Goal: Find specific page/section: Find specific page/section

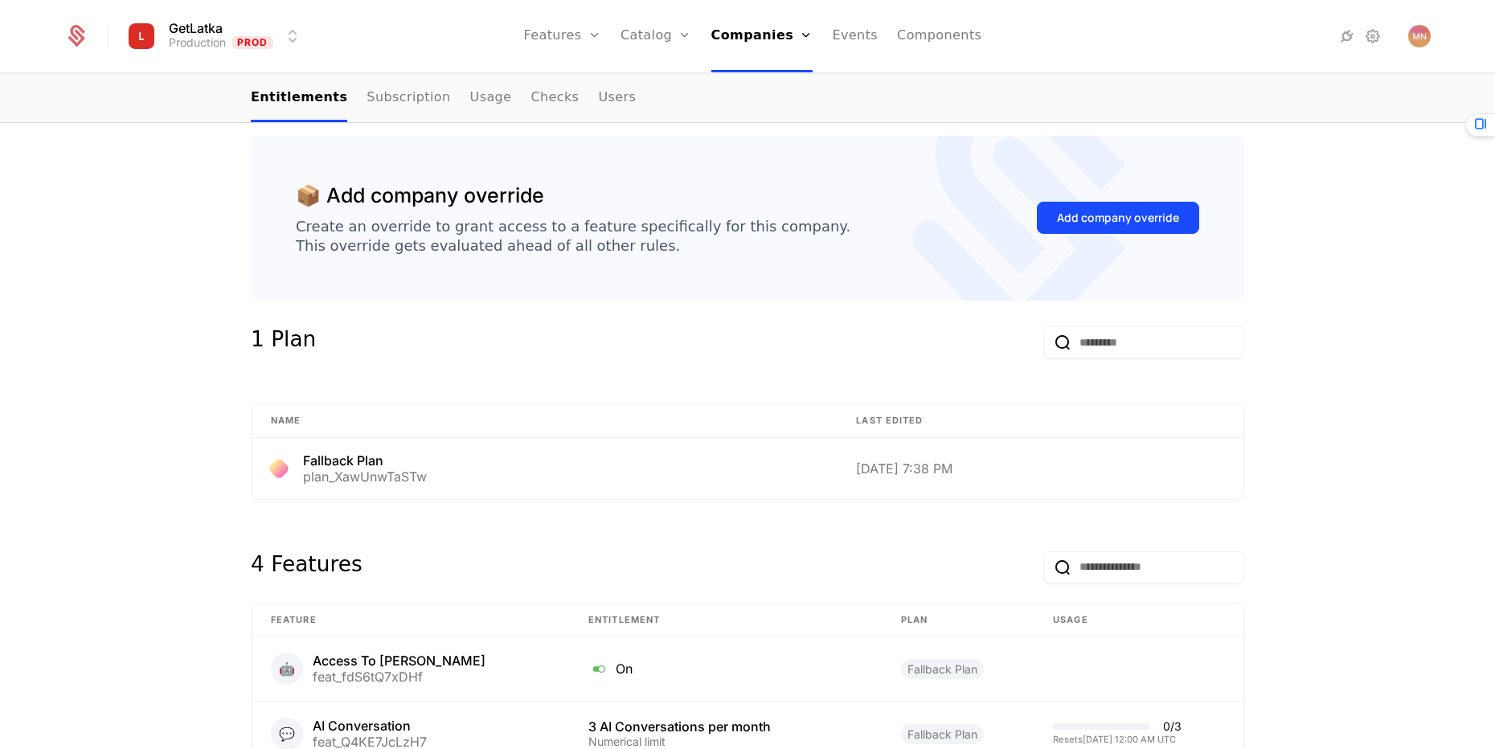
scroll to position [386, 0]
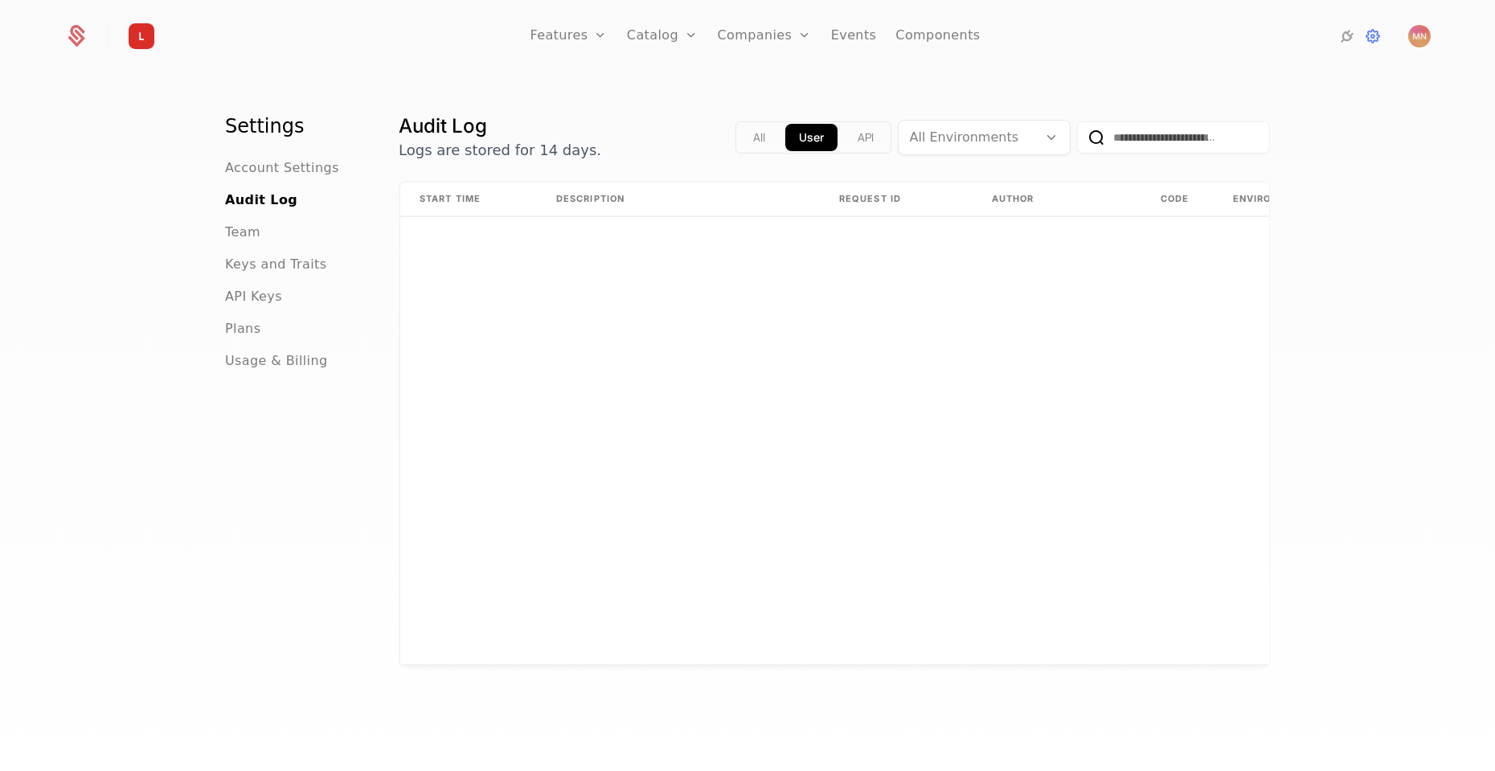
scroll to position [4775, 0]
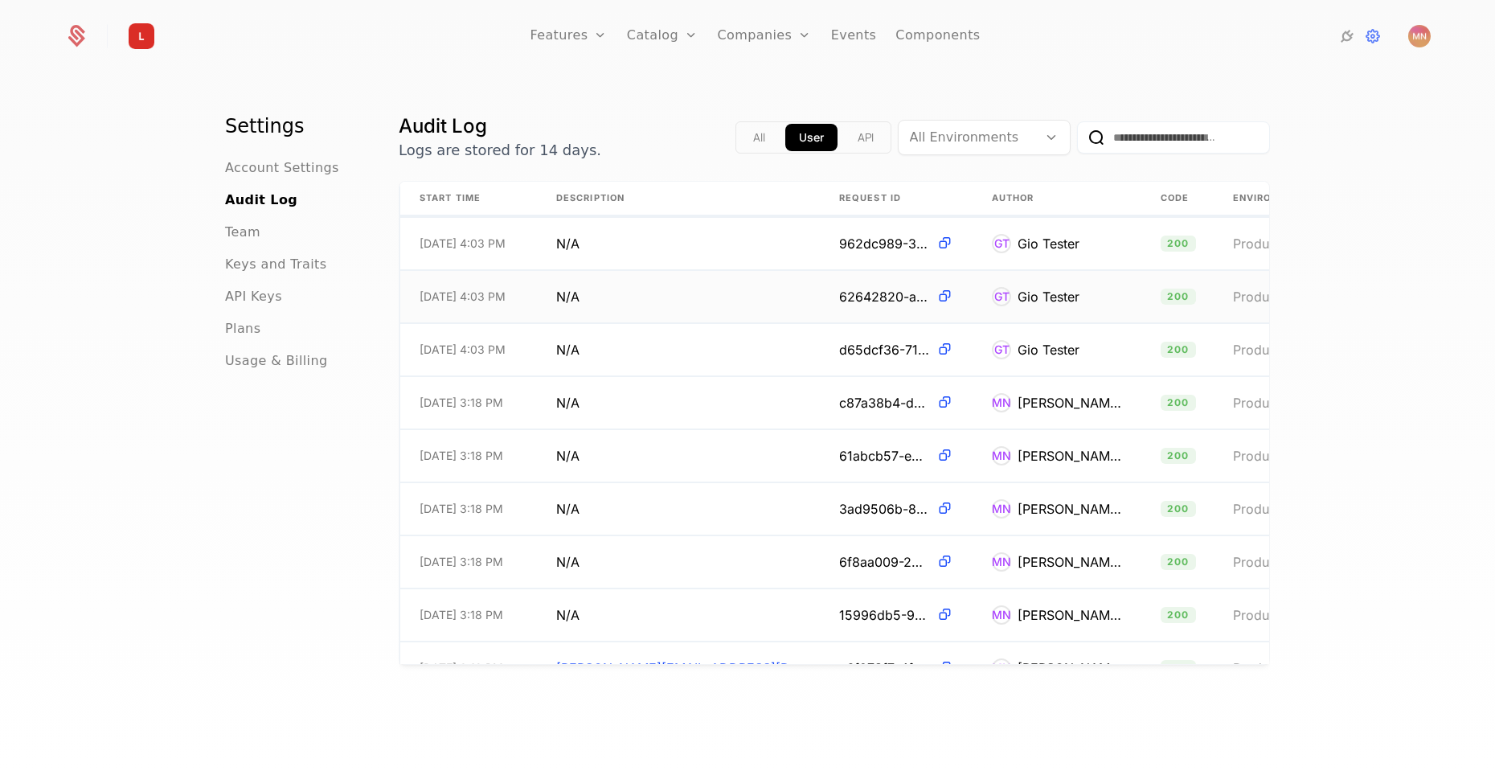
click at [1018, 296] on div "Gio Tester" at bounding box center [1049, 296] width 62 height 19
